Goal: Task Accomplishment & Management: Manage account settings

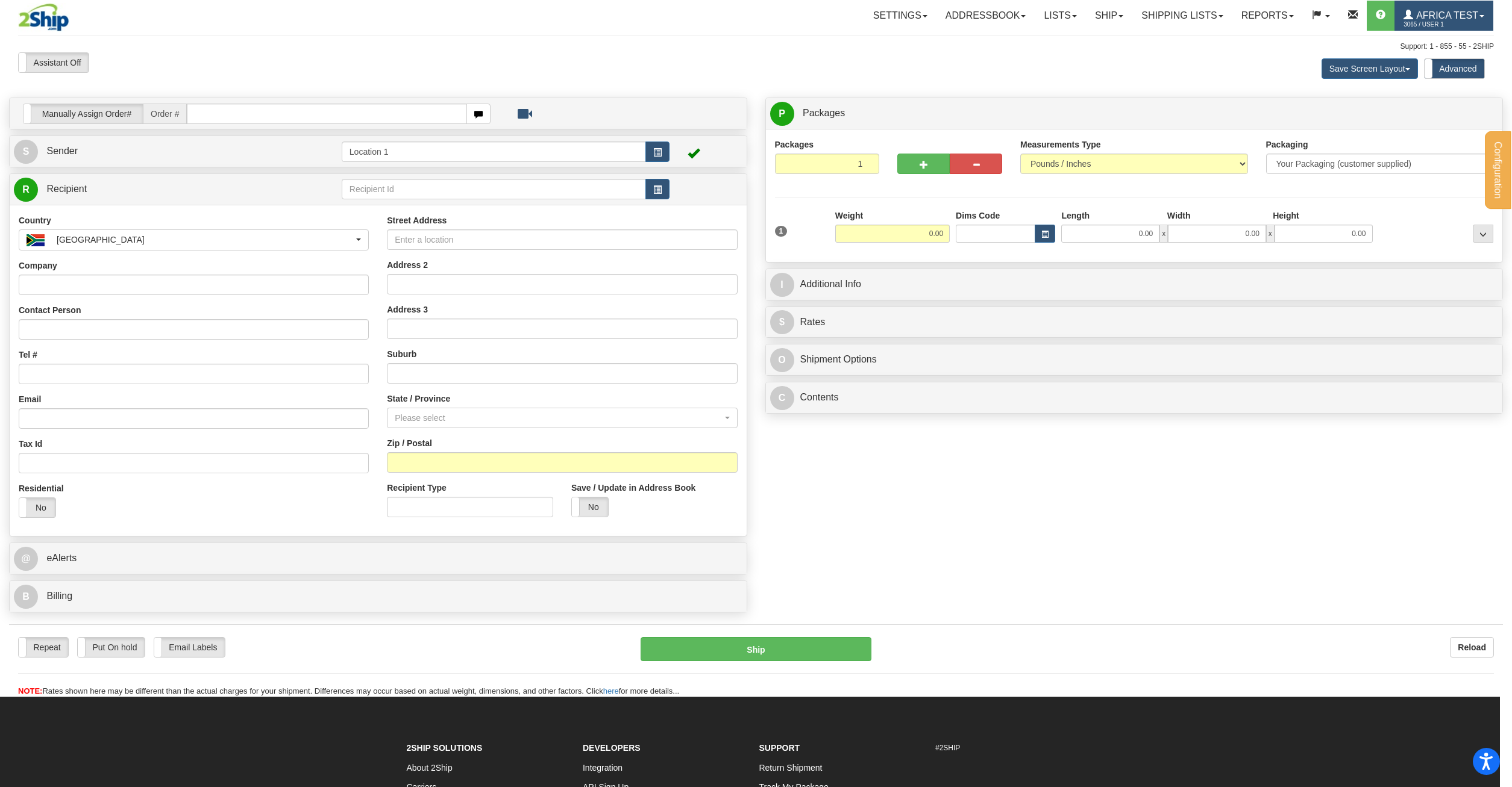
click at [1441, 20] on span "3065 / User 1" at bounding box center [1448, 25] width 90 height 12
click at [1437, 38] on span "MY ACCOUNT" at bounding box center [1422, 42] width 56 height 10
